Goal: Task Accomplishment & Management: Use online tool/utility

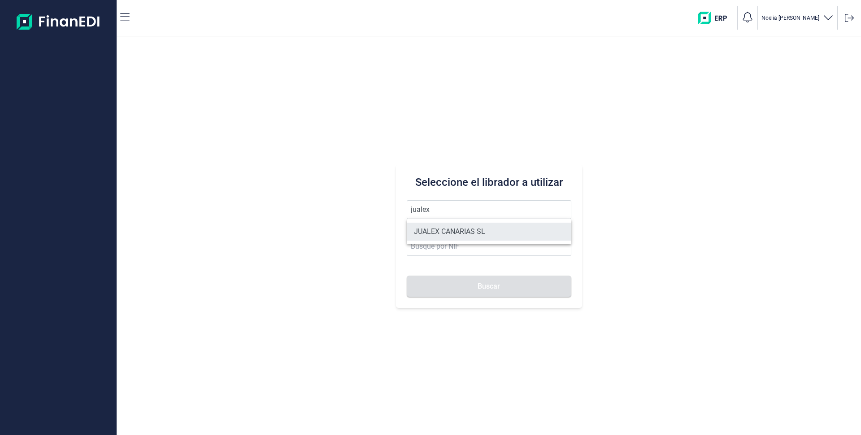
click at [448, 229] on li "JUALEX CANARIAS SL" at bounding box center [489, 232] width 165 height 18
type input "JUALEX CANARIAS SL"
type input "B76526797"
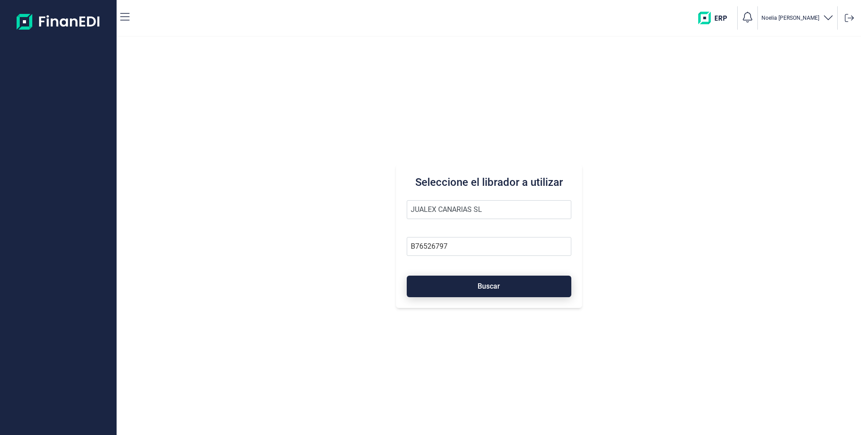
click at [471, 288] on button "Buscar" at bounding box center [489, 286] width 165 height 22
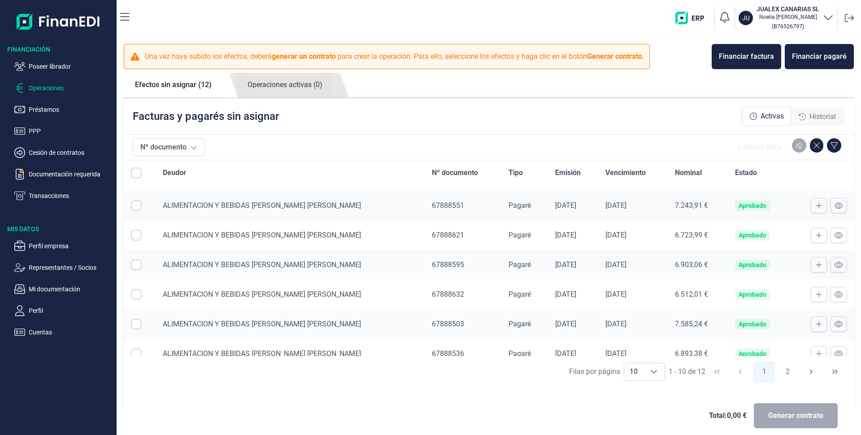
scroll to position [126, 0]
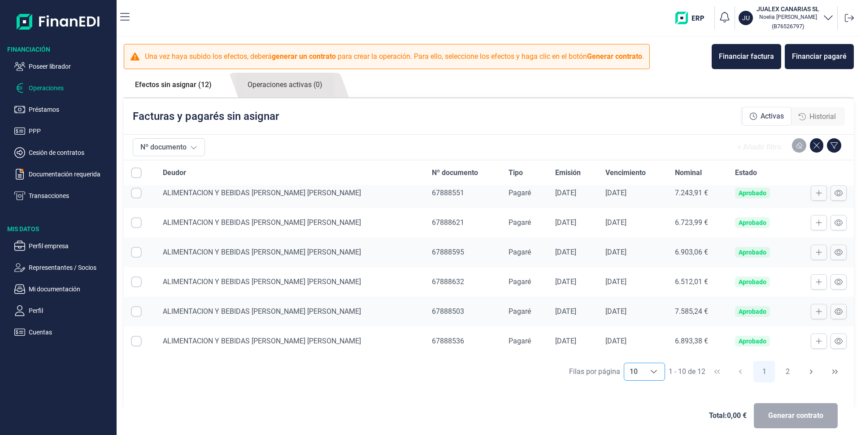
click at [649, 366] on div "Choose" at bounding box center [654, 371] width 22 height 17
click at [636, 355] on li "20" at bounding box center [640, 352] width 41 height 22
type input "20"
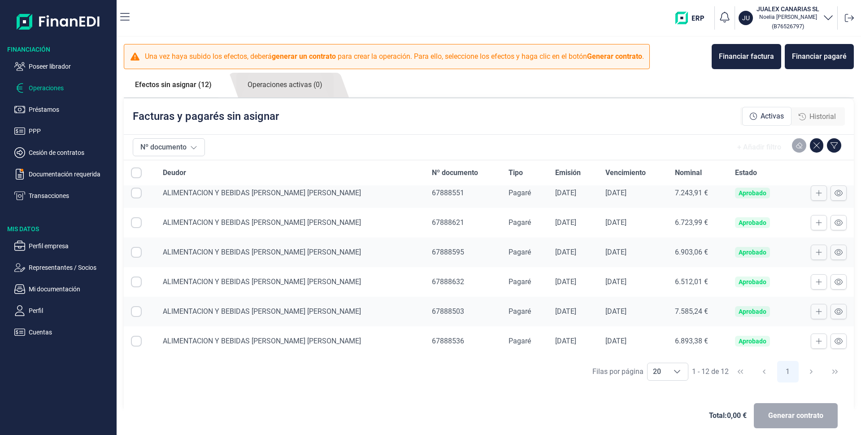
click at [138, 173] on input "All items unselected" at bounding box center [136, 172] width 11 height 11
checkbox input "false"
click at [137, 194] on input "Row Selected null" at bounding box center [136, 193] width 11 height 11
checkbox input "true"
click at [139, 224] on input "Row Selected null" at bounding box center [136, 222] width 11 height 11
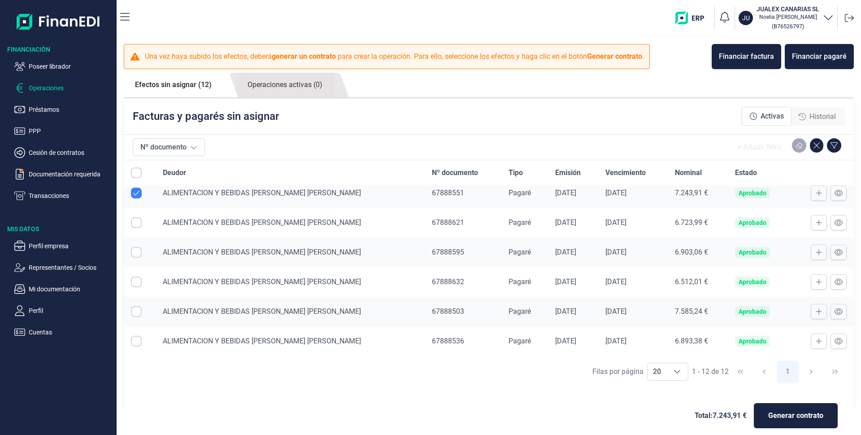
checkbox input "true"
click at [135, 257] on input "Row Selected null" at bounding box center [136, 252] width 11 height 11
checkbox input "true"
click at [138, 284] on input "Row Selected null" at bounding box center [136, 281] width 11 height 11
checkbox input "true"
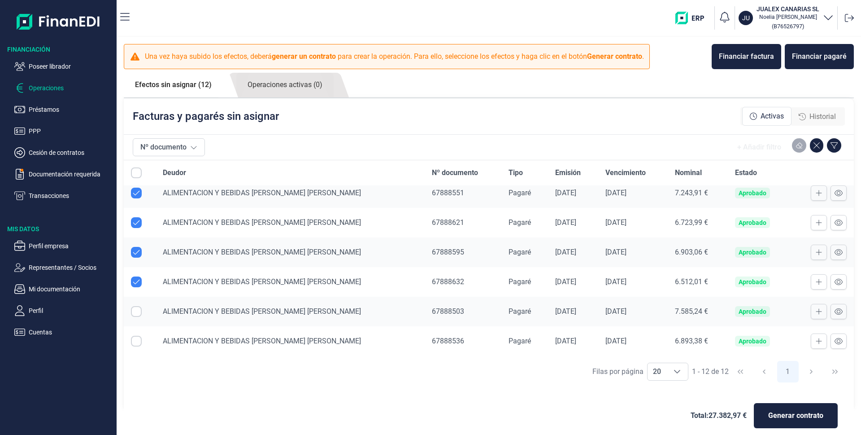
click at [133, 314] on input "Row Selected null" at bounding box center [136, 311] width 11 height 11
checkbox input "true"
click at [135, 343] on input "Row Selected null" at bounding box center [136, 341] width 11 height 11
checkbox input "true"
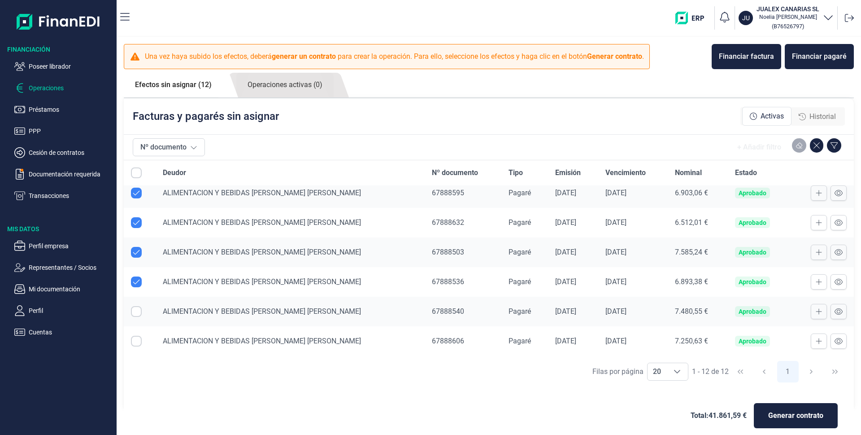
click at [133, 315] on input "Row Selected null" at bounding box center [136, 311] width 11 height 11
checkbox input "true"
click at [137, 343] on input "Row Selected null" at bounding box center [136, 341] width 11 height 11
checkbox input "true"
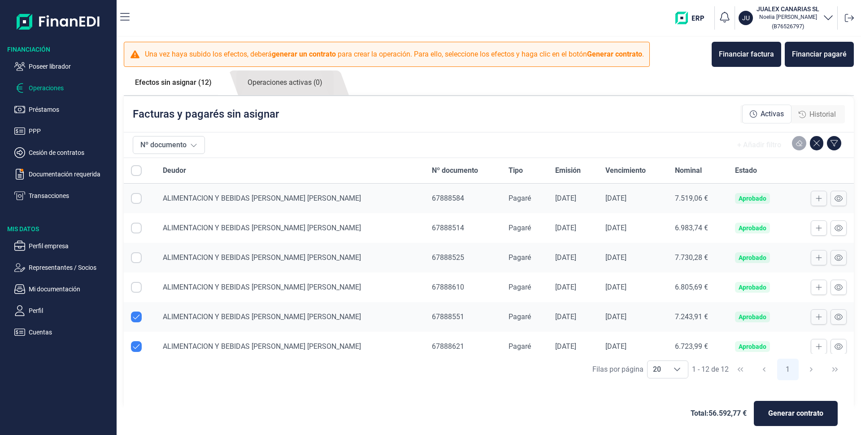
scroll to position [0, 0]
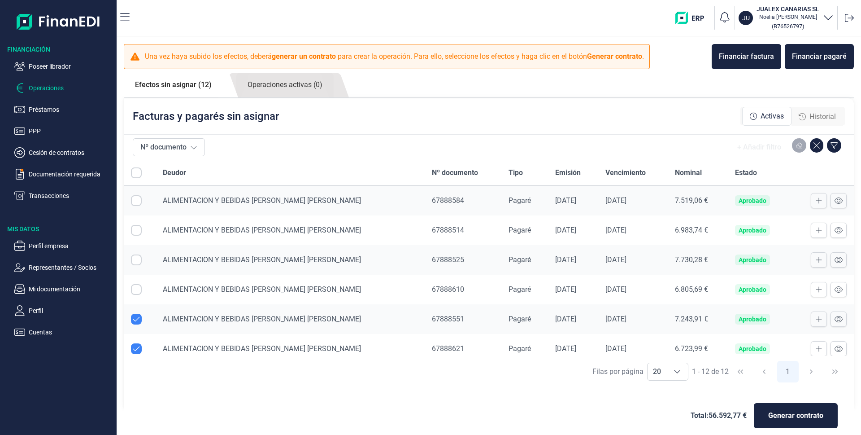
click at [135, 290] on input "Row Selected null" at bounding box center [136, 289] width 11 height 11
checkbox input "true"
click at [135, 260] on input "Row Selected null" at bounding box center [136, 259] width 11 height 11
checkbox input "true"
click at [137, 233] on input "Row Selected null" at bounding box center [136, 230] width 11 height 11
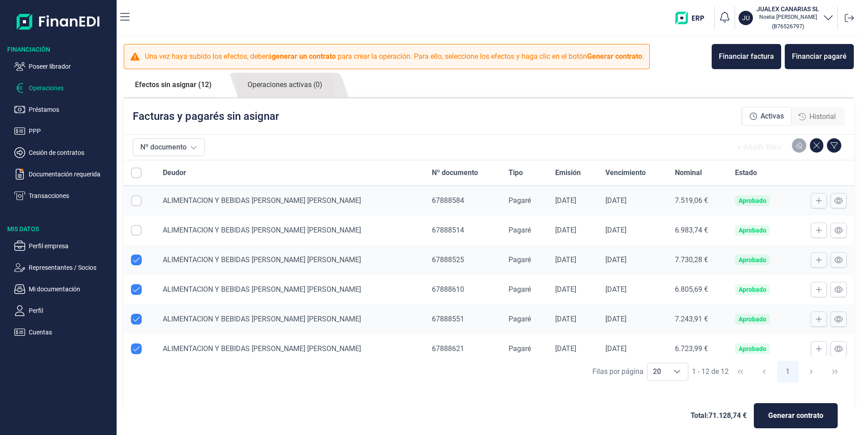
checkbox input "true"
click at [134, 201] on input "Row Selected null" at bounding box center [136, 200] width 11 height 11
checkbox input "true"
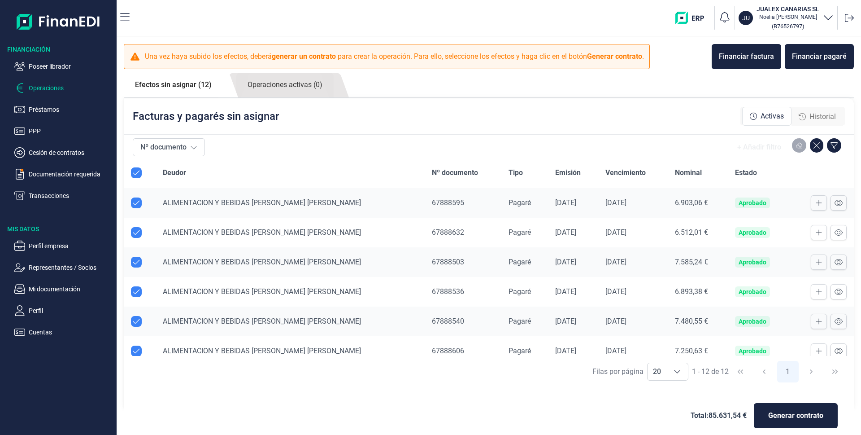
scroll to position [185, 0]
